Goal: Task Accomplishment & Management: Manage account settings

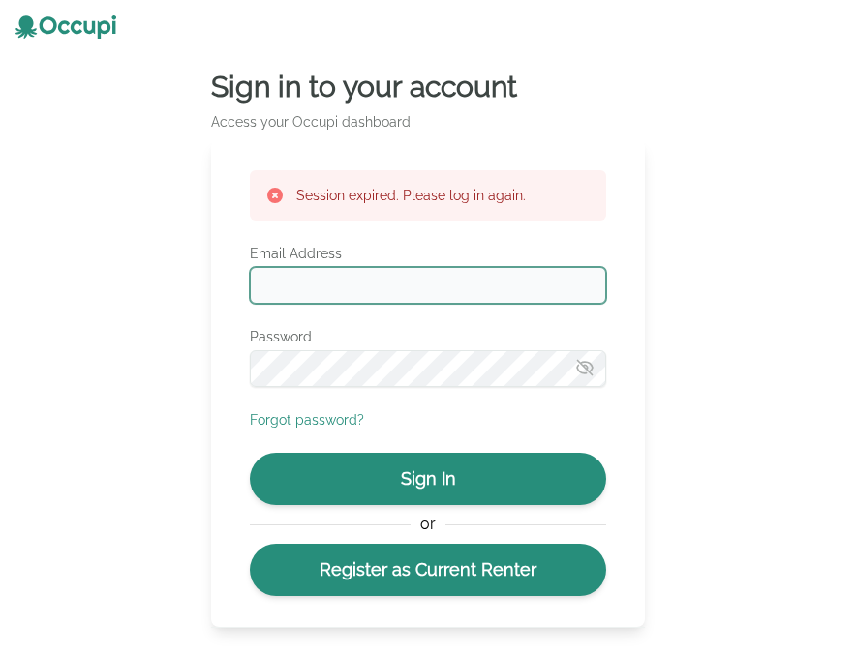
click at [507, 293] on input "Email Address" at bounding box center [428, 285] width 356 height 37
type input "**********"
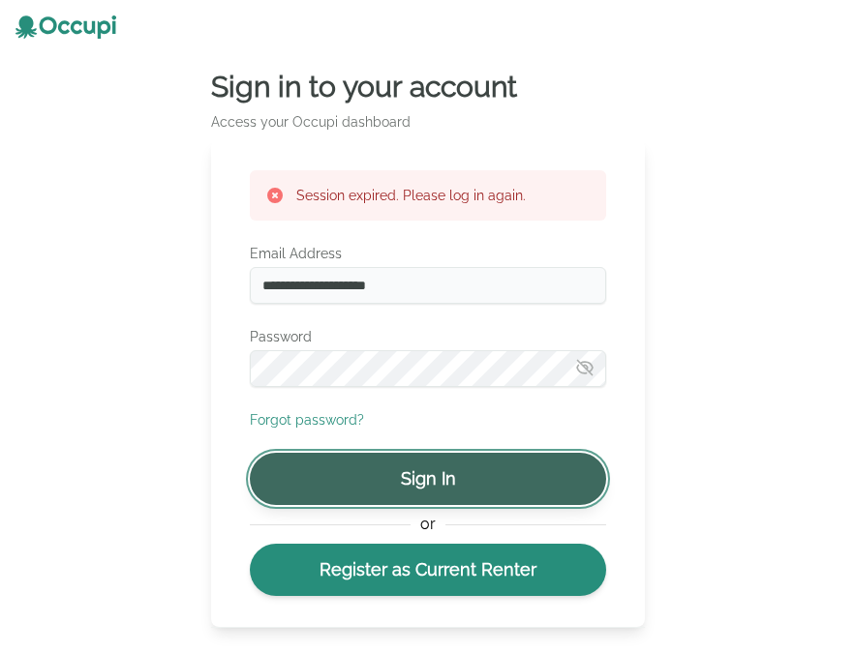
click at [487, 478] on button "Sign In" at bounding box center [428, 479] width 356 height 52
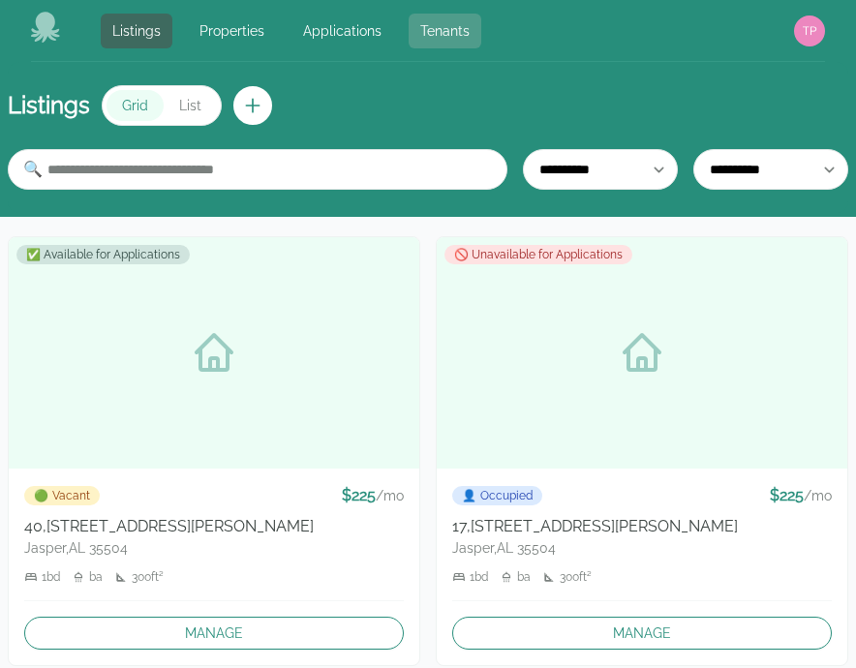
click at [428, 23] on link "Tenants" at bounding box center [445, 31] width 73 height 35
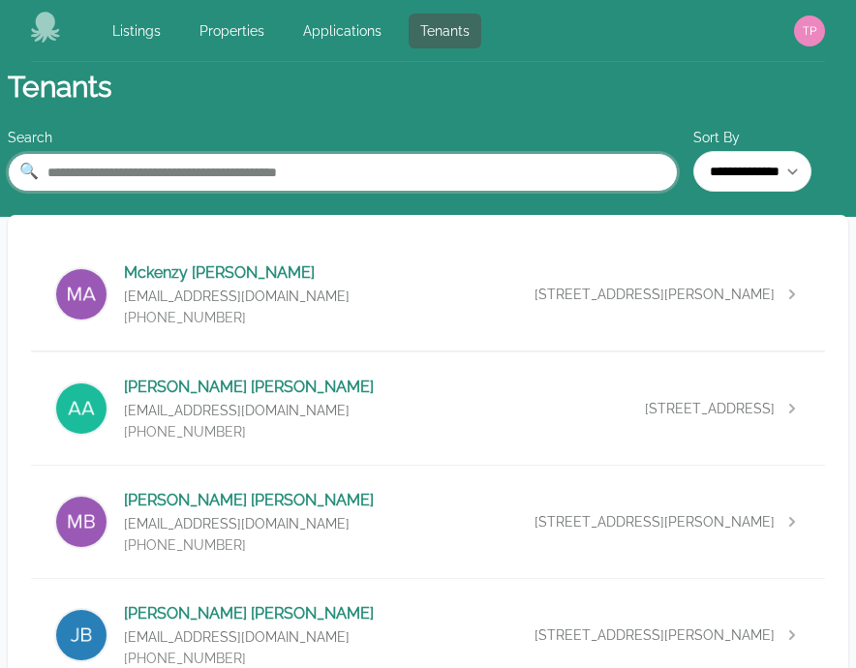
click at [277, 179] on input "text" at bounding box center [343, 172] width 670 height 39
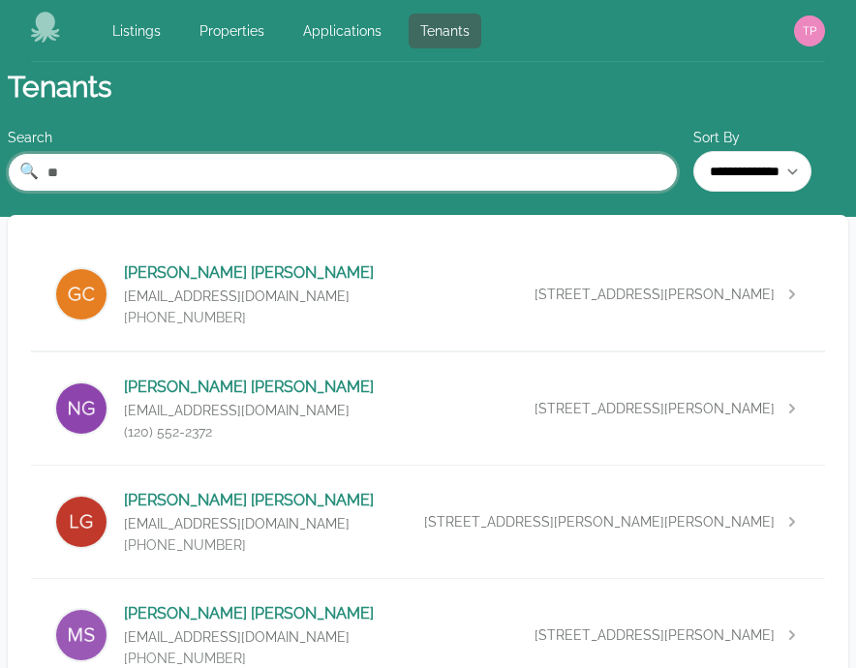
type input "*"
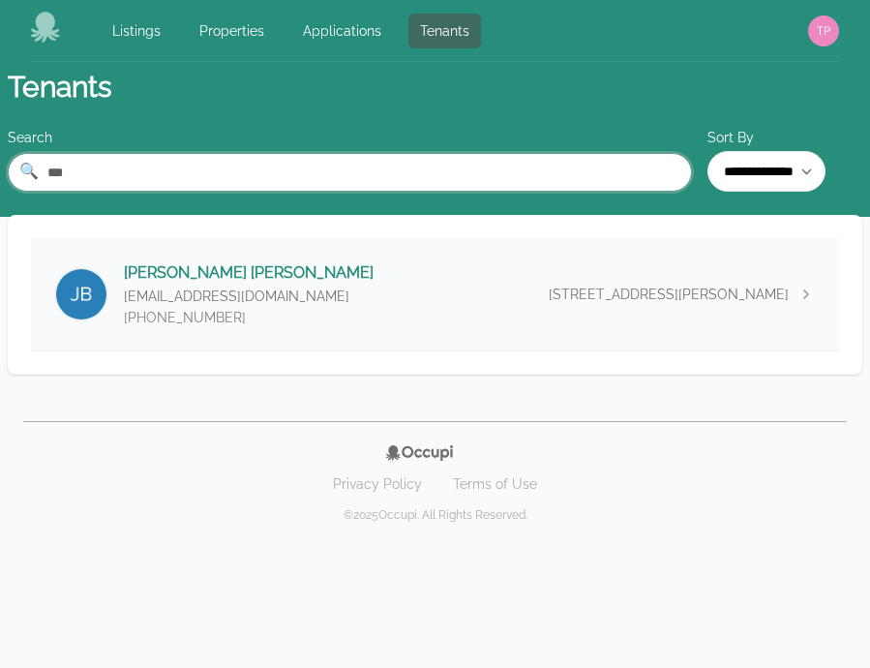
type input "***"
click at [396, 288] on div "Justin Bonner jbonner61@yahoo.com (205) 878-0228 185 Smith Lake Dam Road, Jaspe…" at bounding box center [435, 294] width 808 height 112
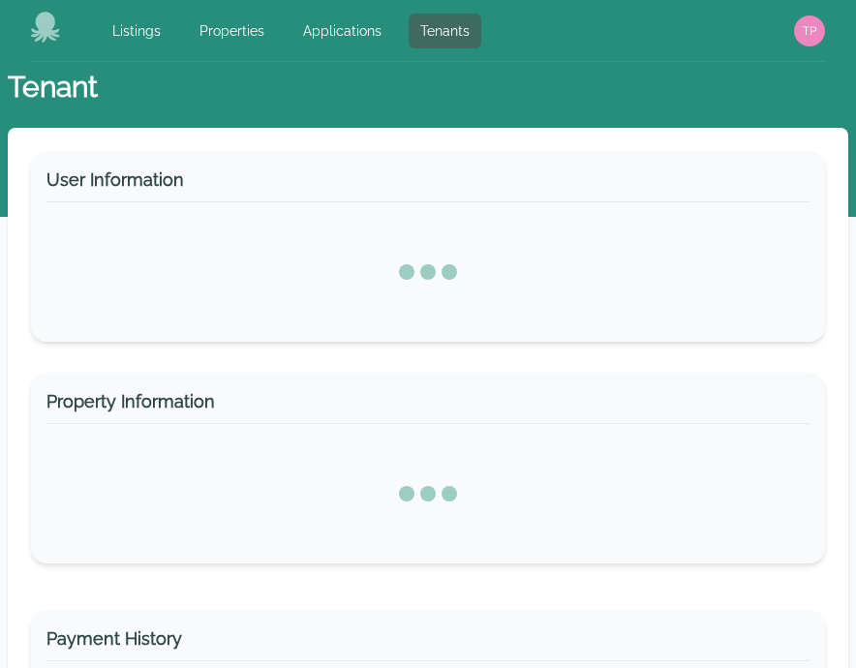
select select "*"
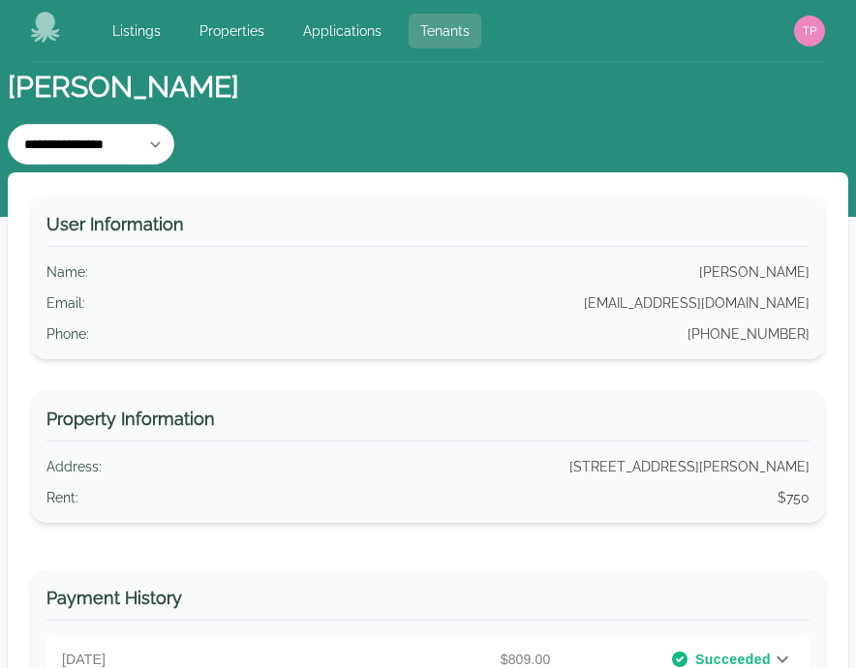
click at [447, 26] on link "Tenants" at bounding box center [445, 31] width 73 height 35
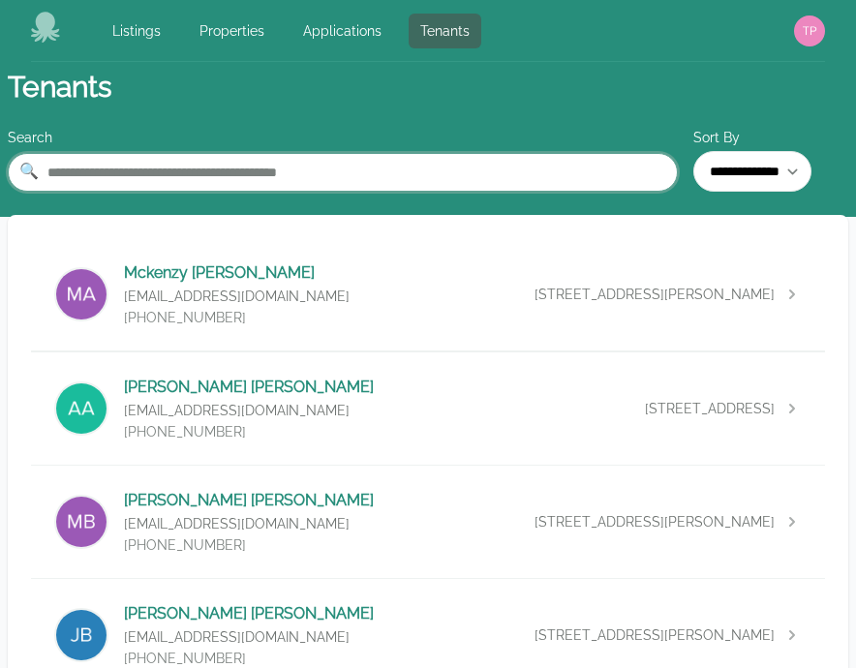
click at [407, 178] on input "text" at bounding box center [343, 172] width 670 height 39
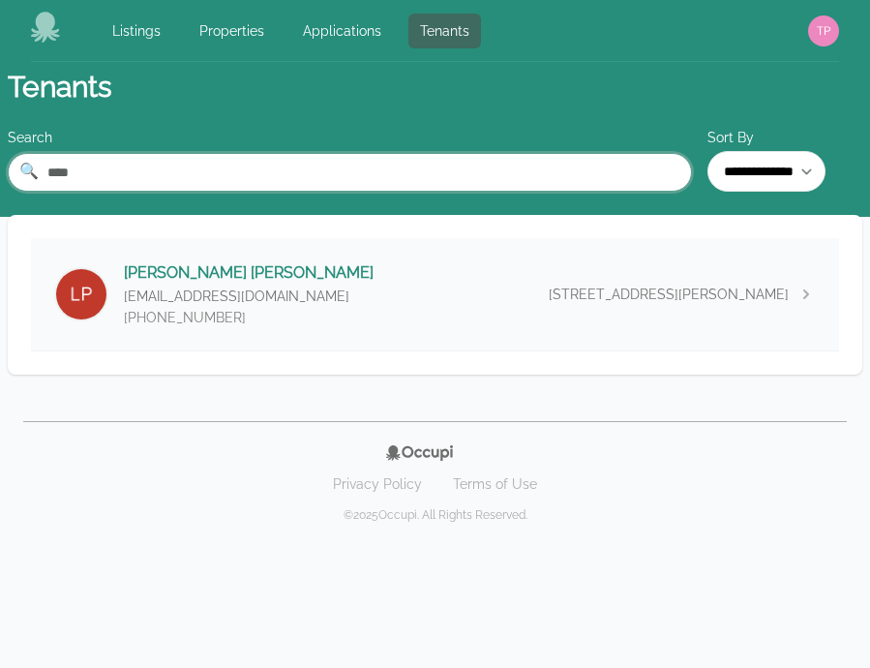
type input "****"
click at [386, 298] on div "Laura Phillips ashlynnmccaleb98@gmail.com (205) 388-1360 150 Jackson Farm Road,…" at bounding box center [435, 294] width 808 height 112
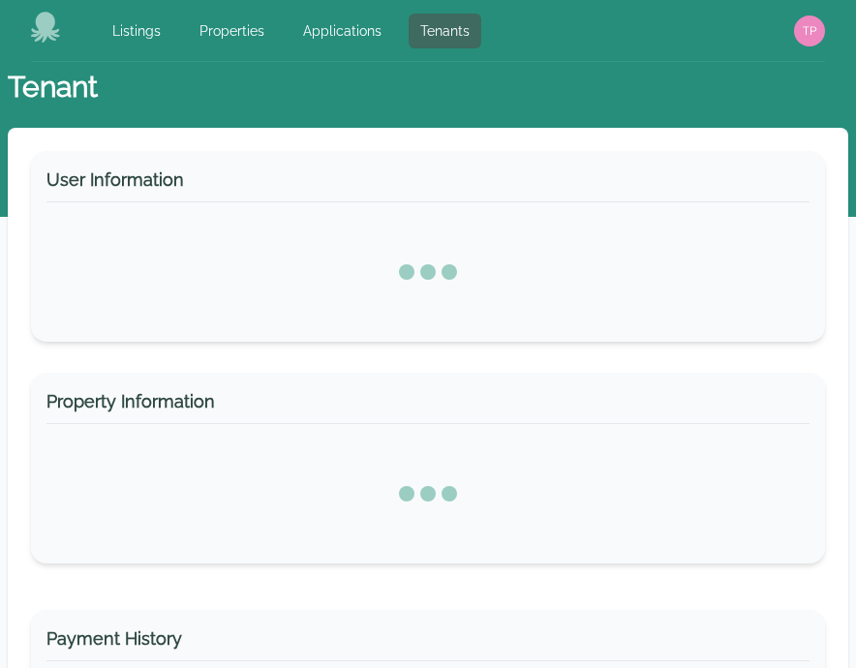
select select "*"
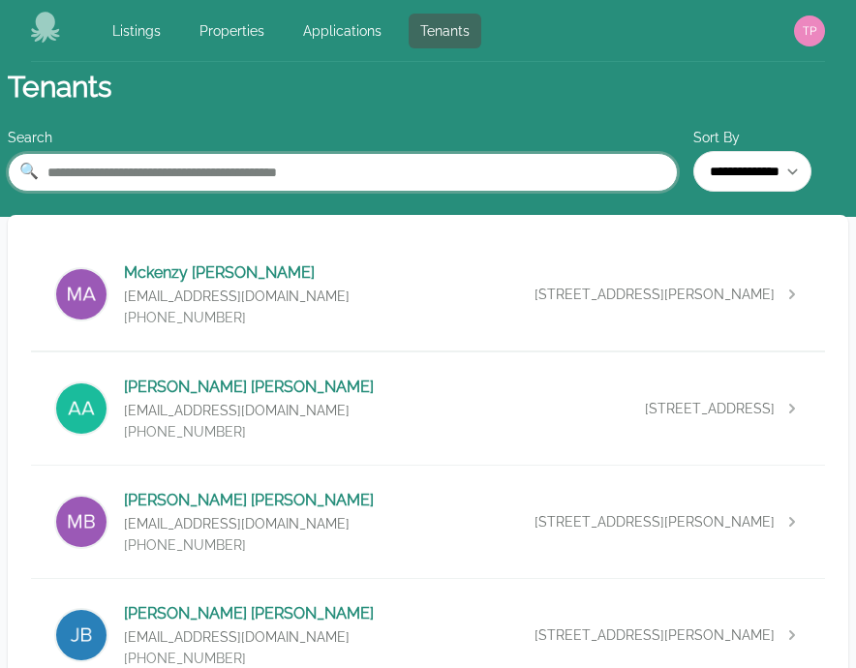
click at [320, 158] on input "text" at bounding box center [343, 172] width 670 height 39
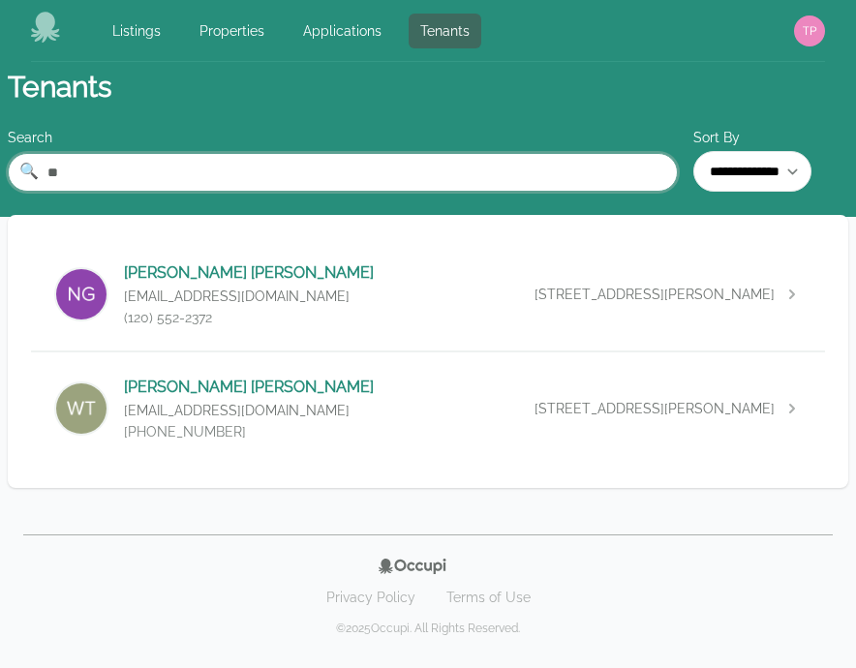
type input "*"
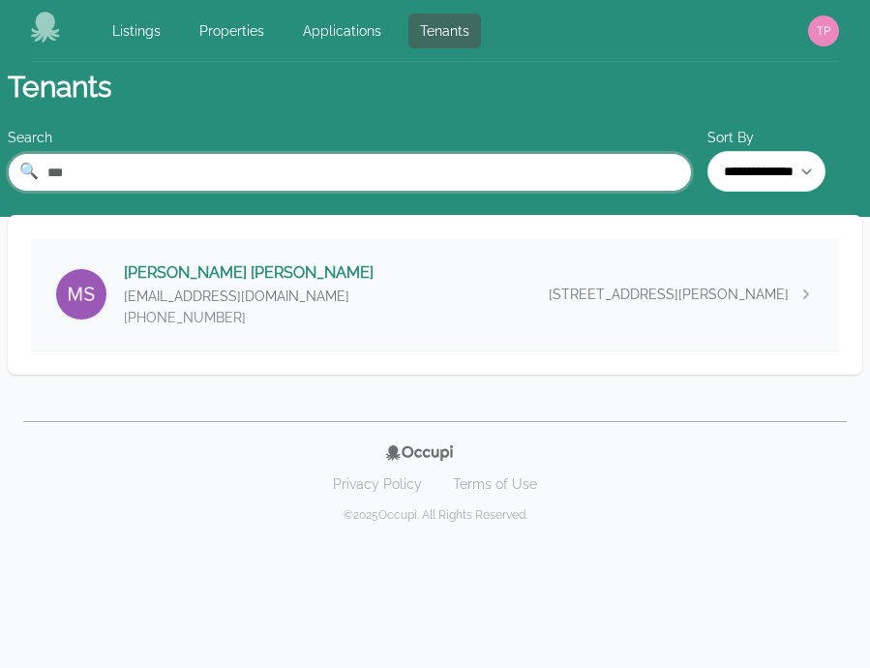
type input "***"
click at [203, 301] on p "aubtigergirl27@gmail.com" at bounding box center [249, 296] width 250 height 19
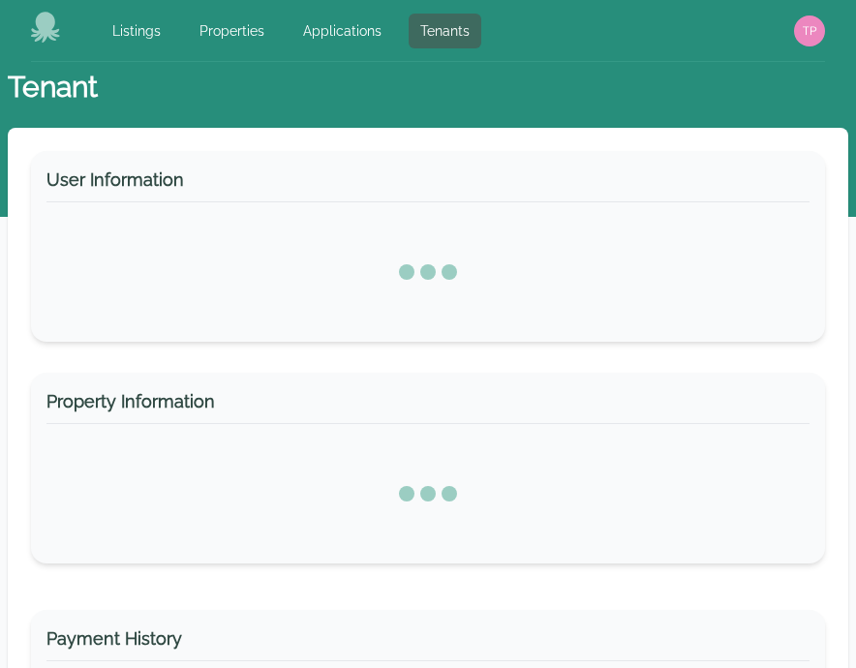
select select "*"
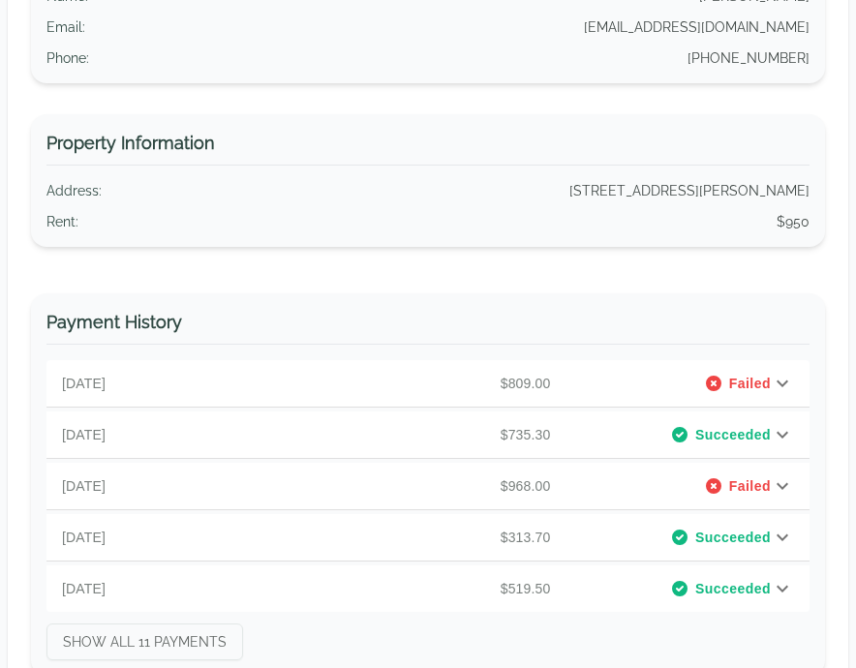
scroll to position [281, 0]
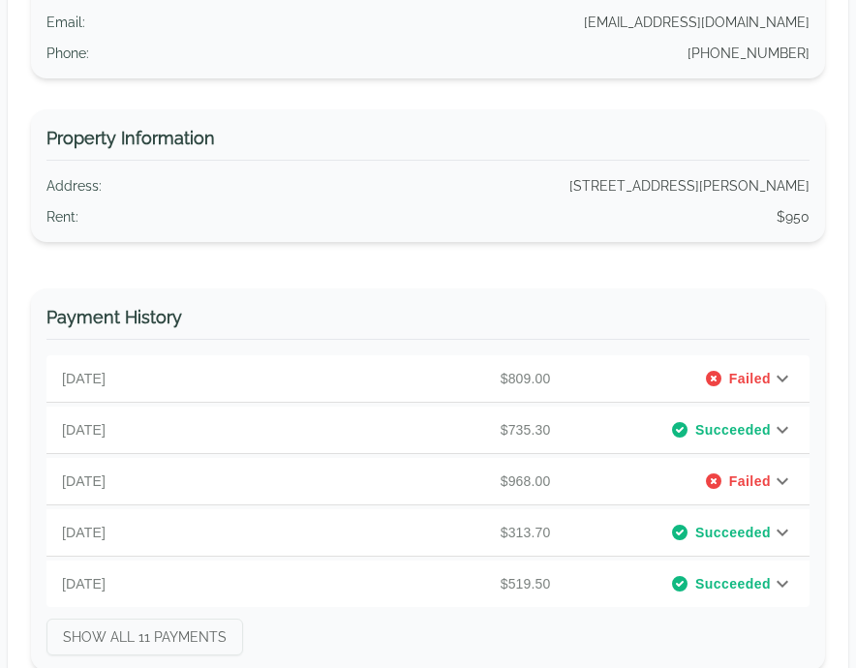
click at [782, 479] on icon at bounding box center [782, 481] width 23 height 23
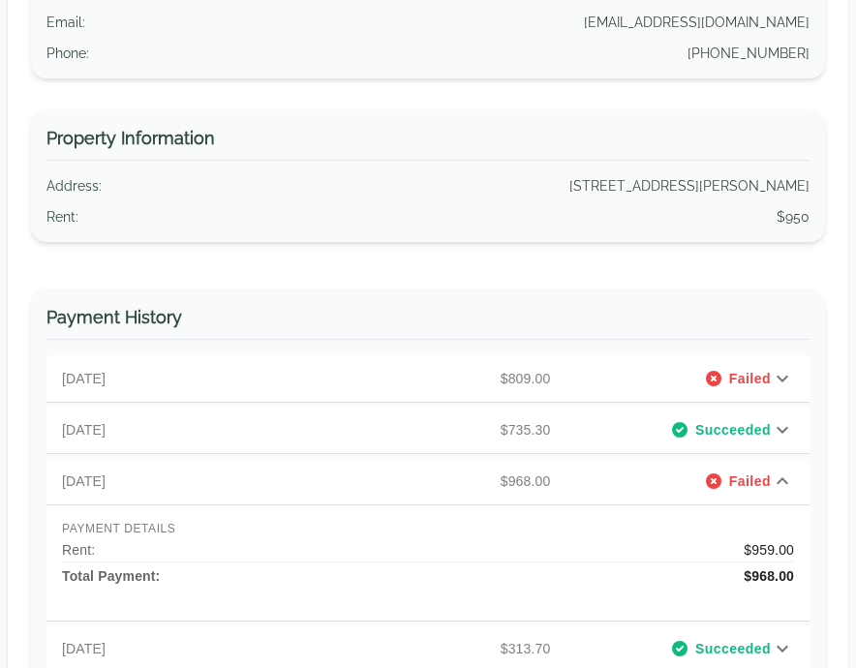
click at [782, 479] on icon at bounding box center [782, 480] width 12 height 7
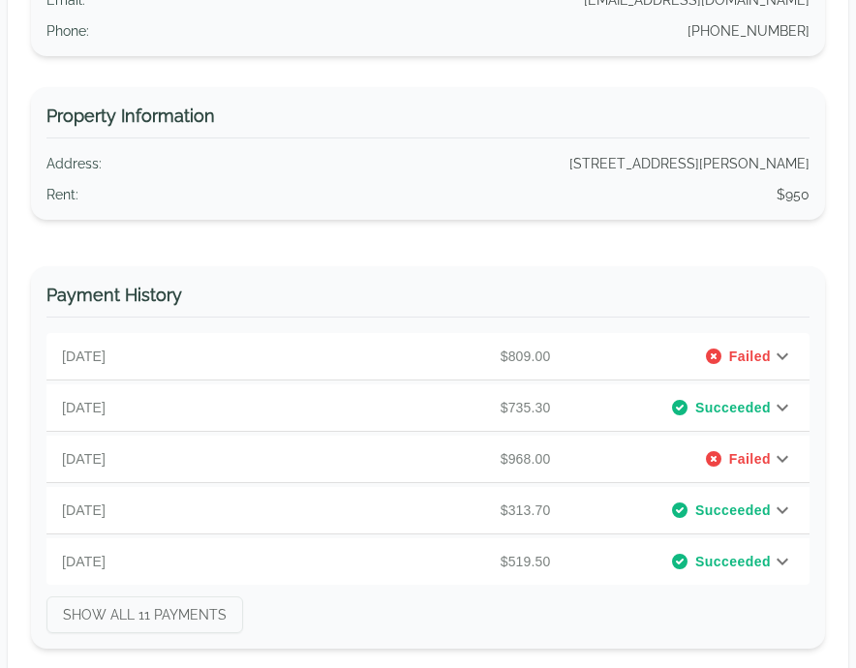
scroll to position [304, 0]
click at [782, 350] on icon at bounding box center [782, 355] width 23 height 23
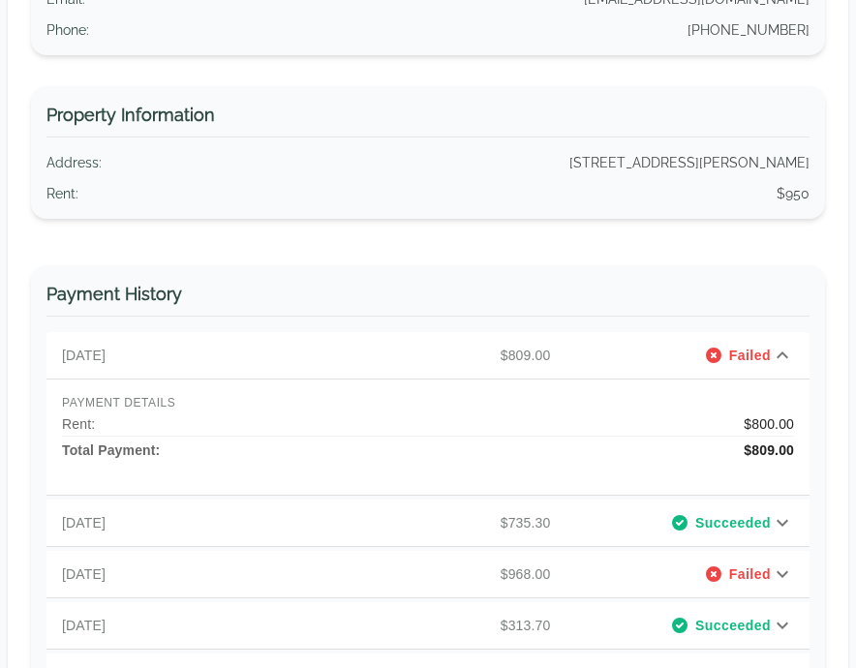
click at [782, 350] on icon at bounding box center [782, 355] width 23 height 23
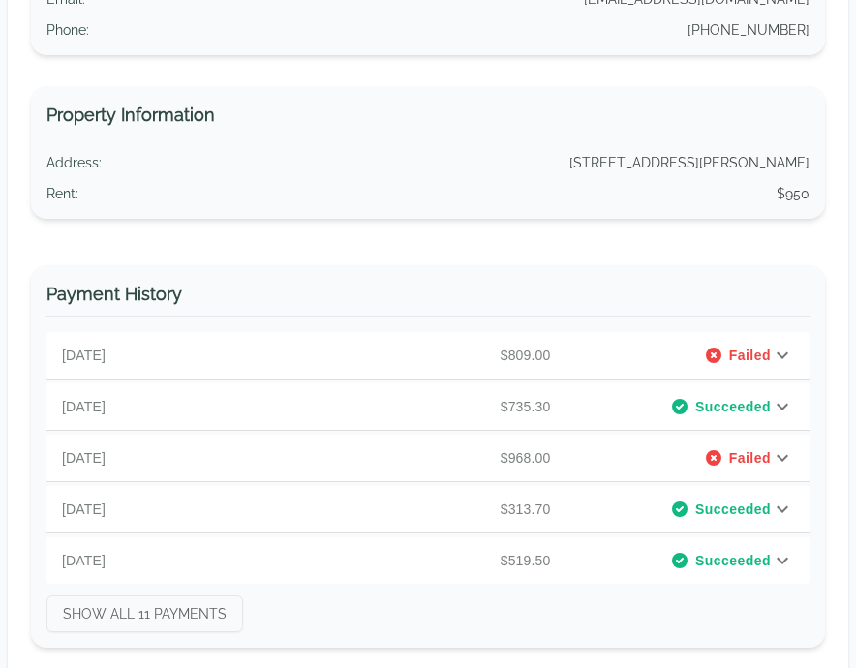
click at [784, 396] on icon at bounding box center [782, 406] width 23 height 23
